Goal: Information Seeking & Learning: Learn about a topic

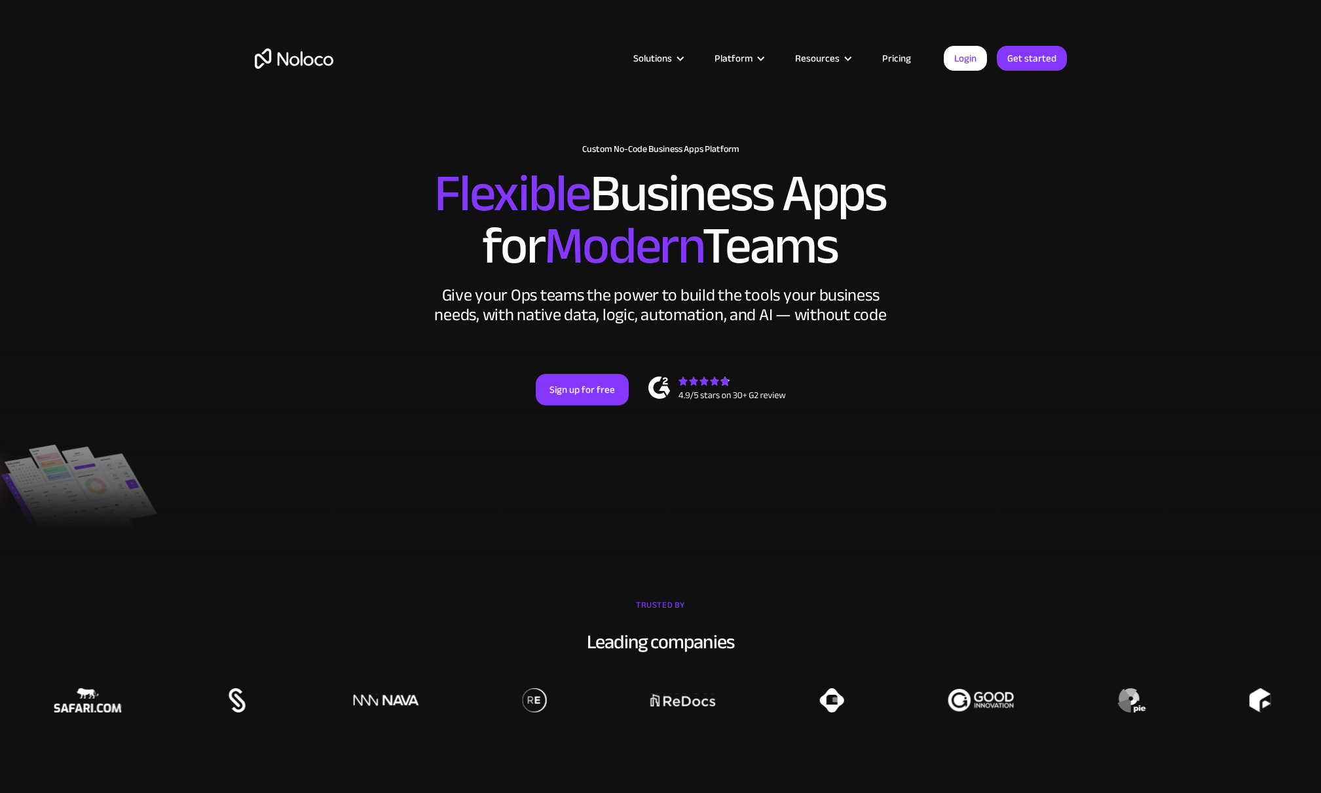
click at [892, 52] on link "Pricing" at bounding box center [897, 58] width 62 height 17
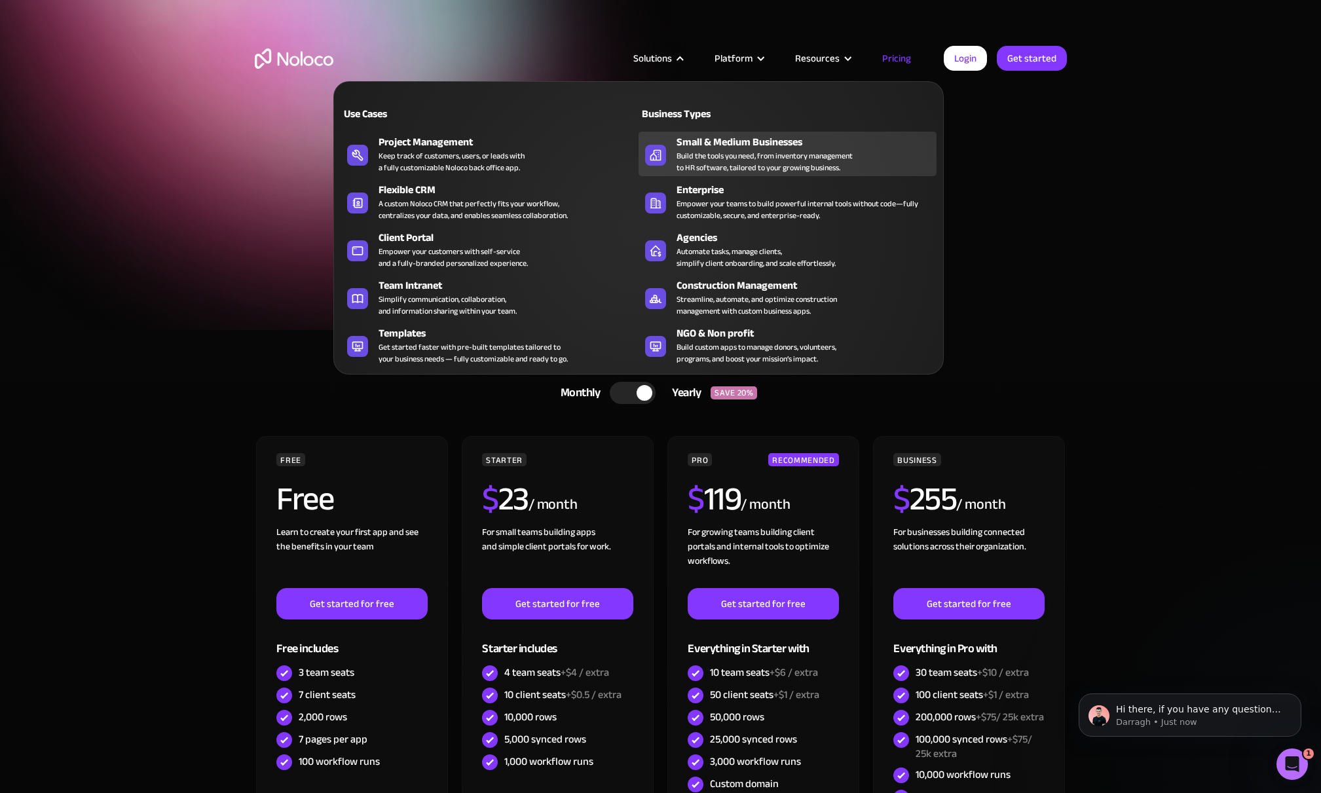
click at [705, 155] on div "Build the tools you need, from inventory management to HR software, tailored to…" at bounding box center [764, 162] width 176 height 24
